Goal: Transaction & Acquisition: Download file/media

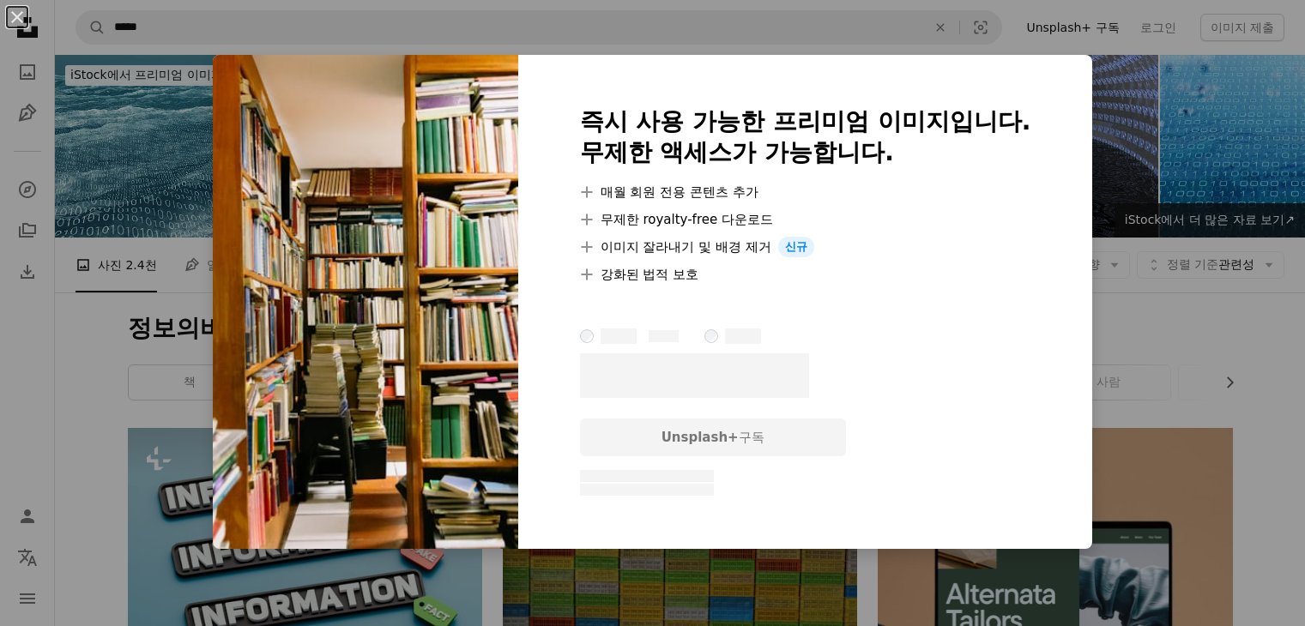
scroll to position [9991, 0]
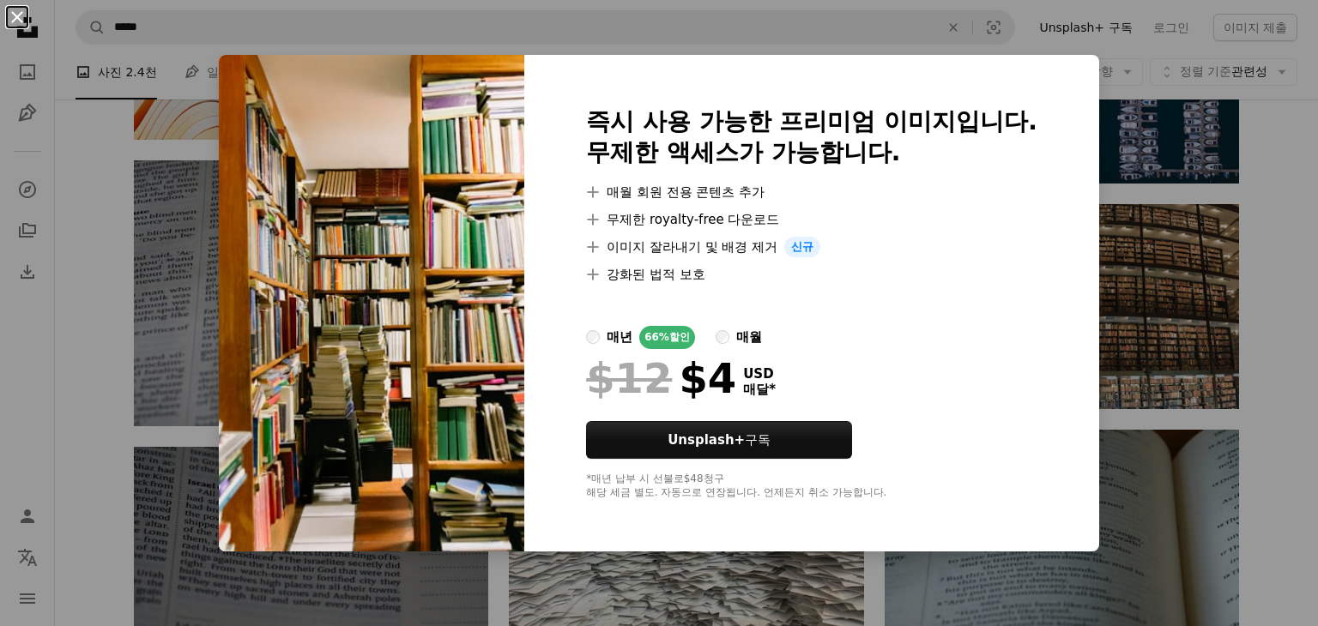
click at [24, 26] on button "An X shape" at bounding box center [17, 17] width 21 height 21
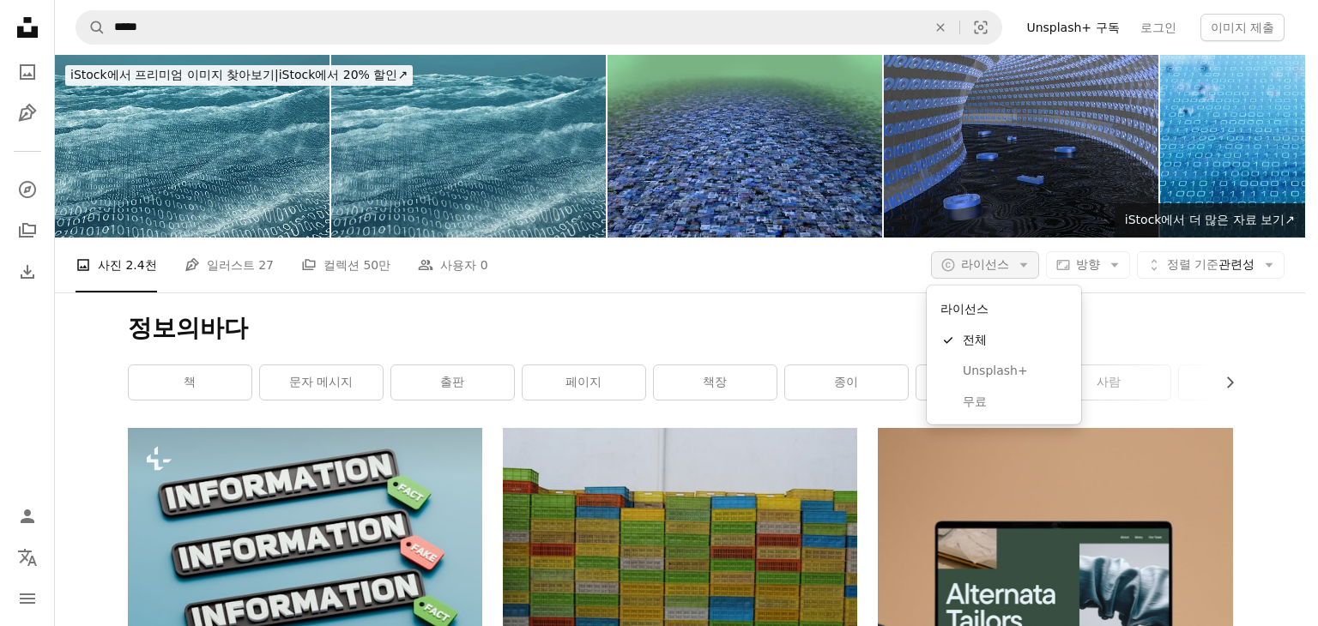
click at [1009, 268] on button "A copyright icon © 라이선스 Arrow down" at bounding box center [985, 264] width 108 height 27
click at [988, 396] on span "무료" at bounding box center [1015, 402] width 105 height 17
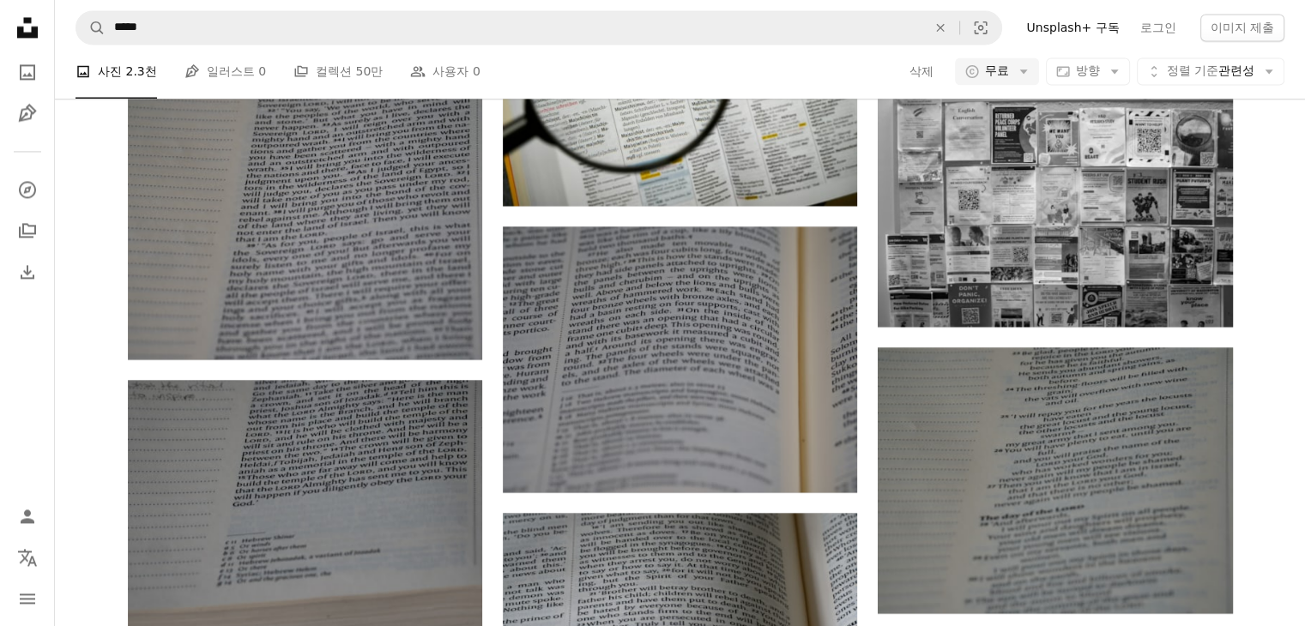
scroll to position [2746, 0]
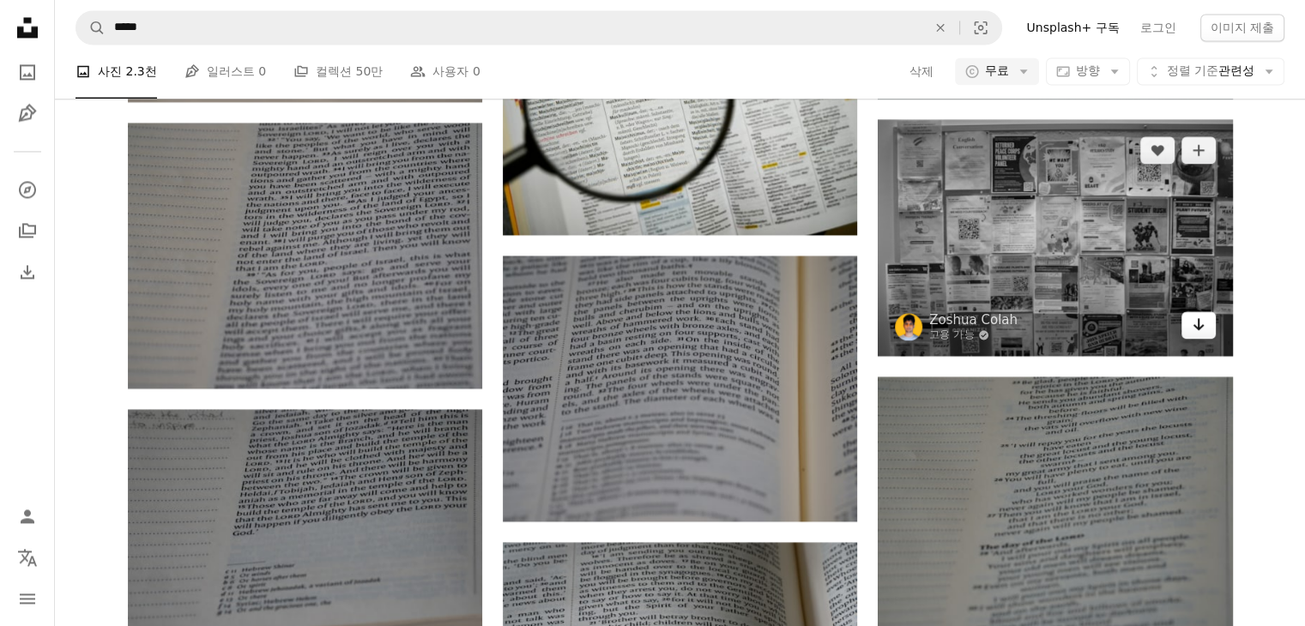
click at [1200, 329] on icon "Arrow pointing down" at bounding box center [1199, 324] width 14 height 21
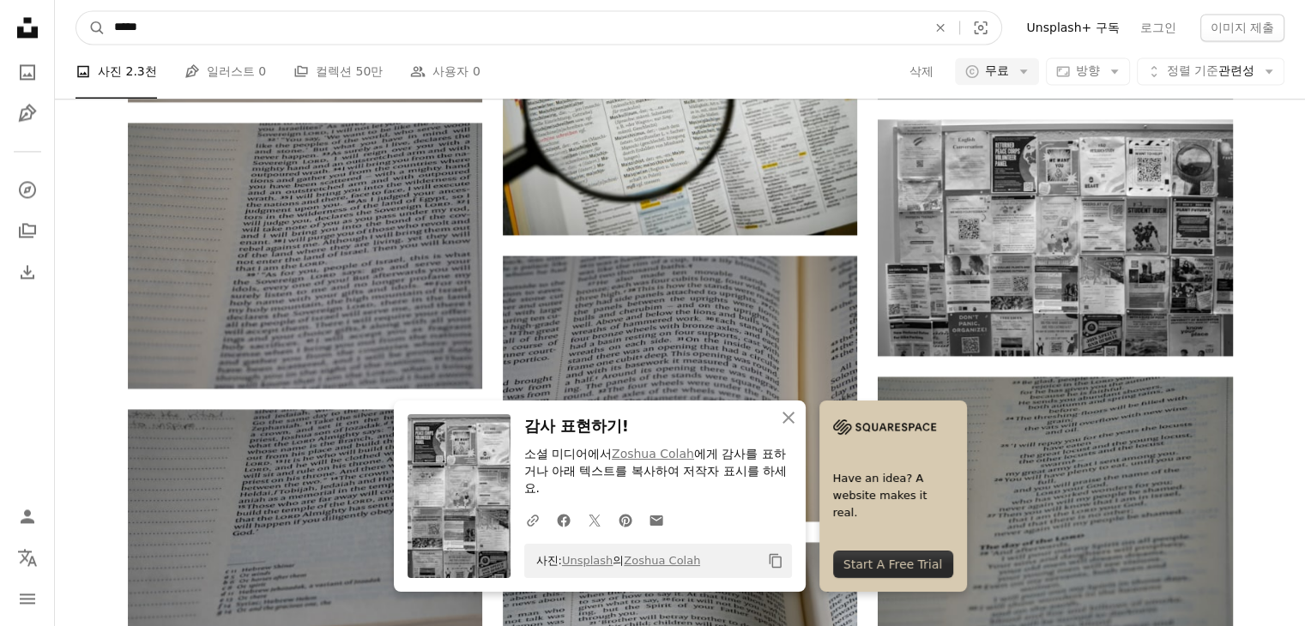
click at [227, 42] on input "*****" at bounding box center [514, 27] width 816 height 33
type input "****"
click button "A magnifying glass" at bounding box center [90, 27] width 29 height 33
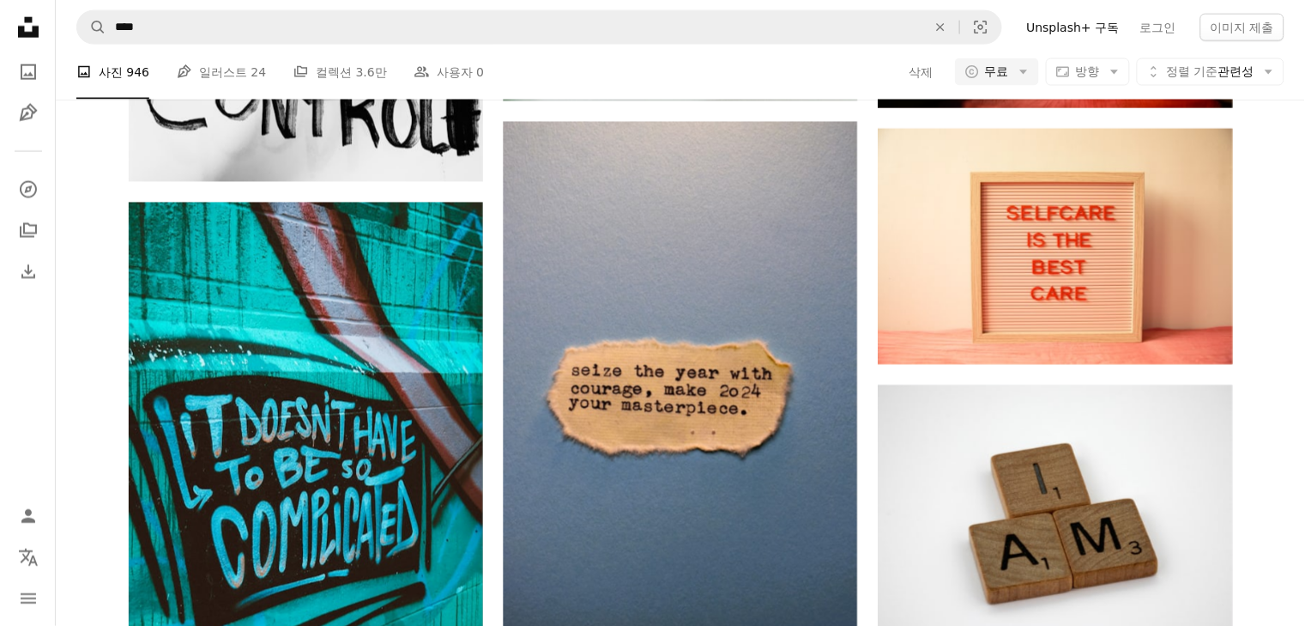
scroll to position [1630, 0]
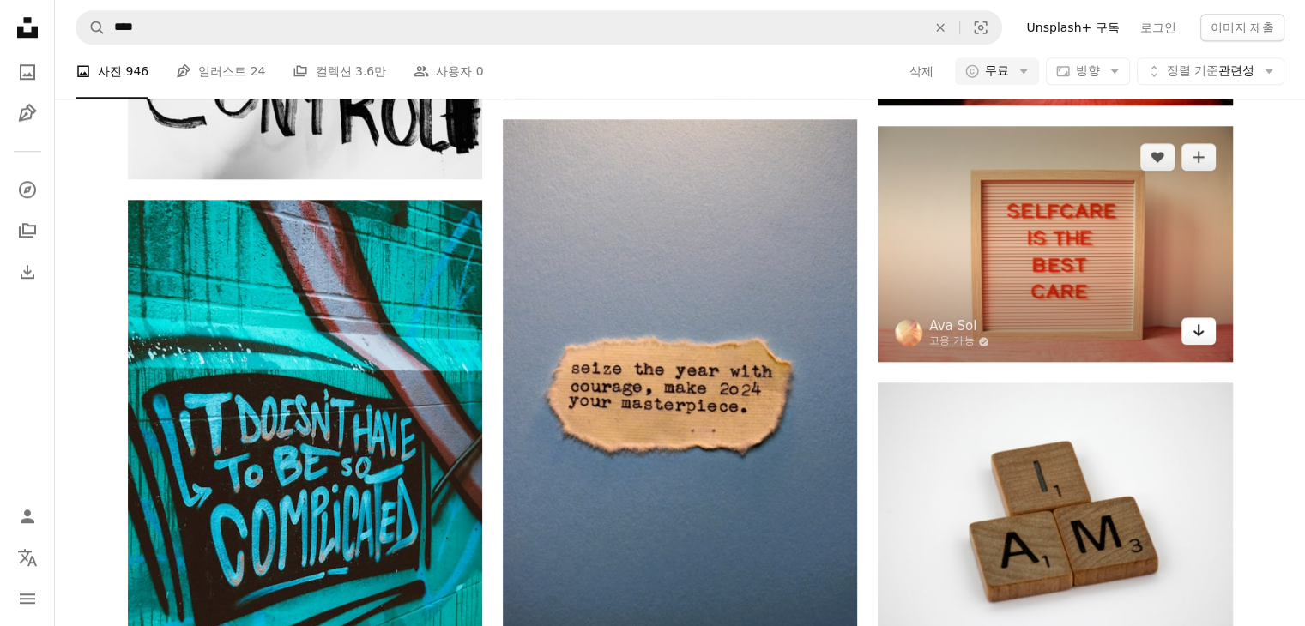
click at [1205, 340] on link "Arrow pointing down" at bounding box center [1199, 330] width 34 height 27
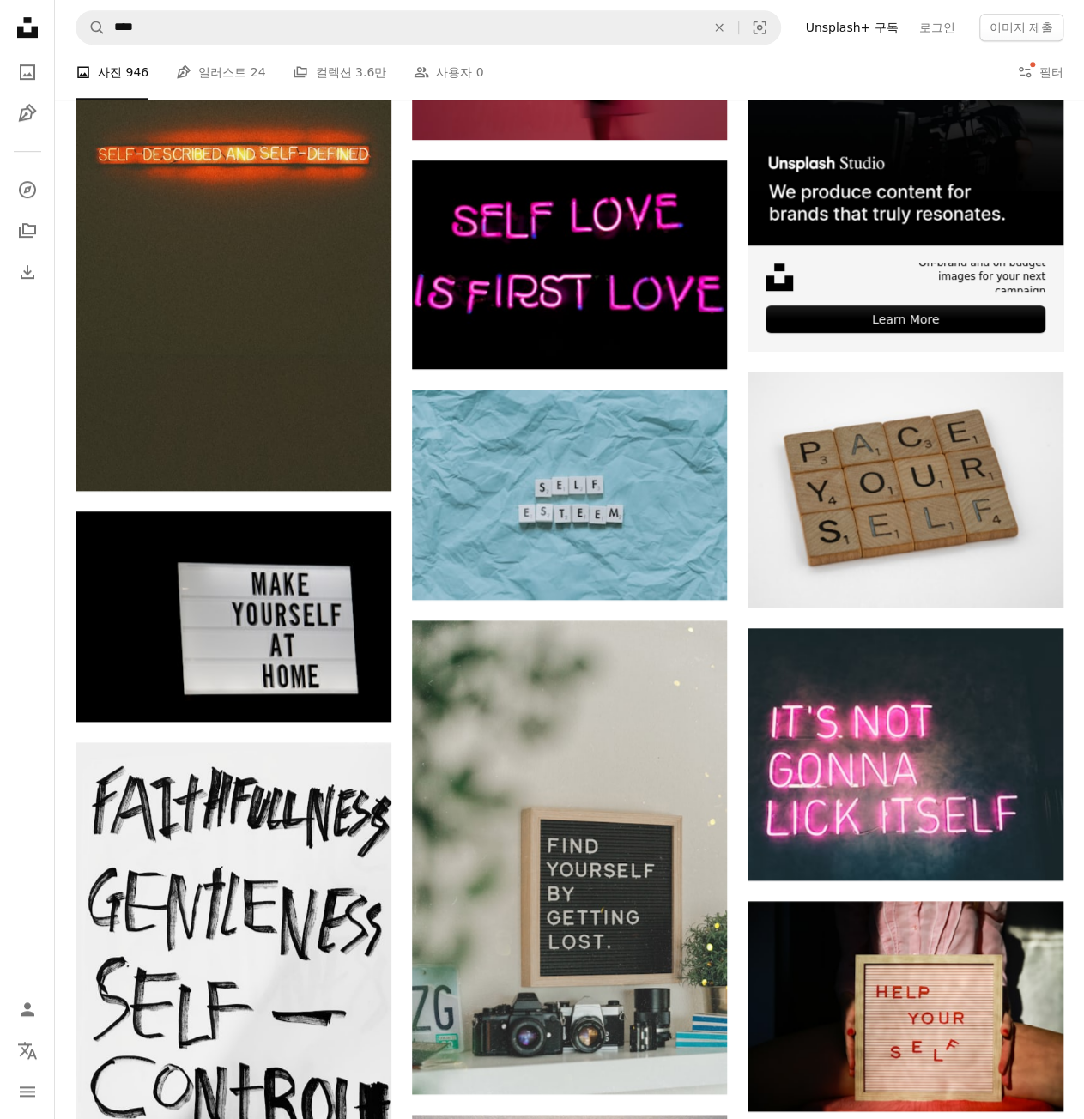
scroll to position [0, 0]
